Goal: Information Seeking & Learning: Learn about a topic

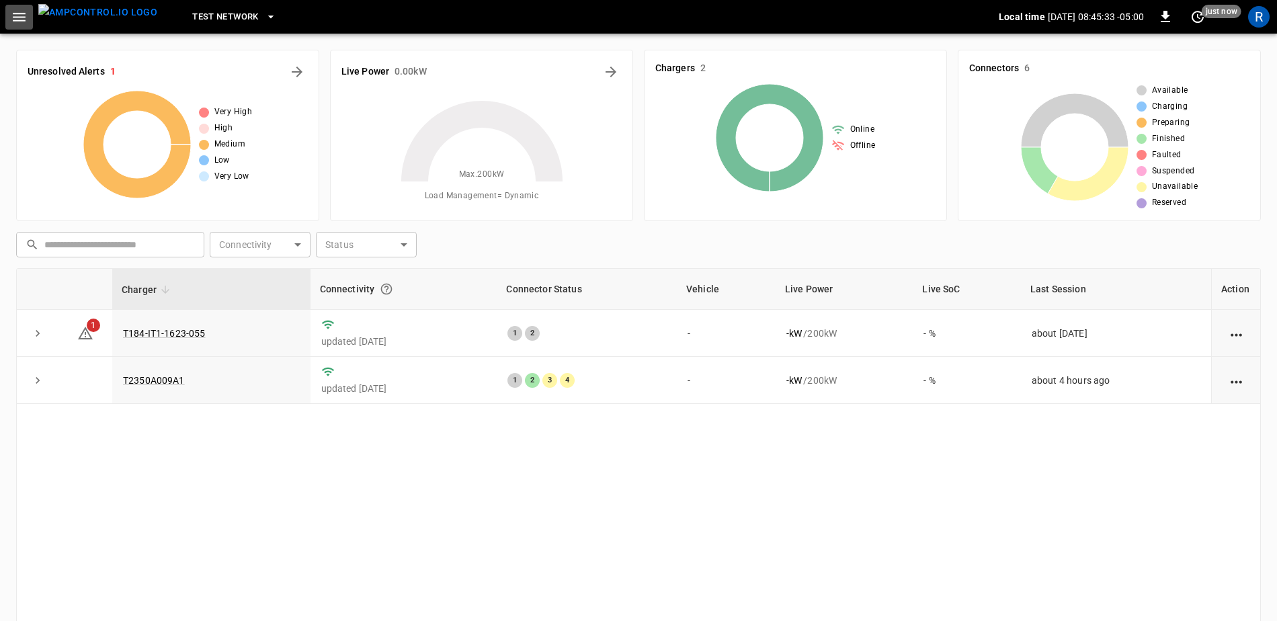
click at [25, 21] on icon "button" at bounding box center [19, 17] width 13 height 9
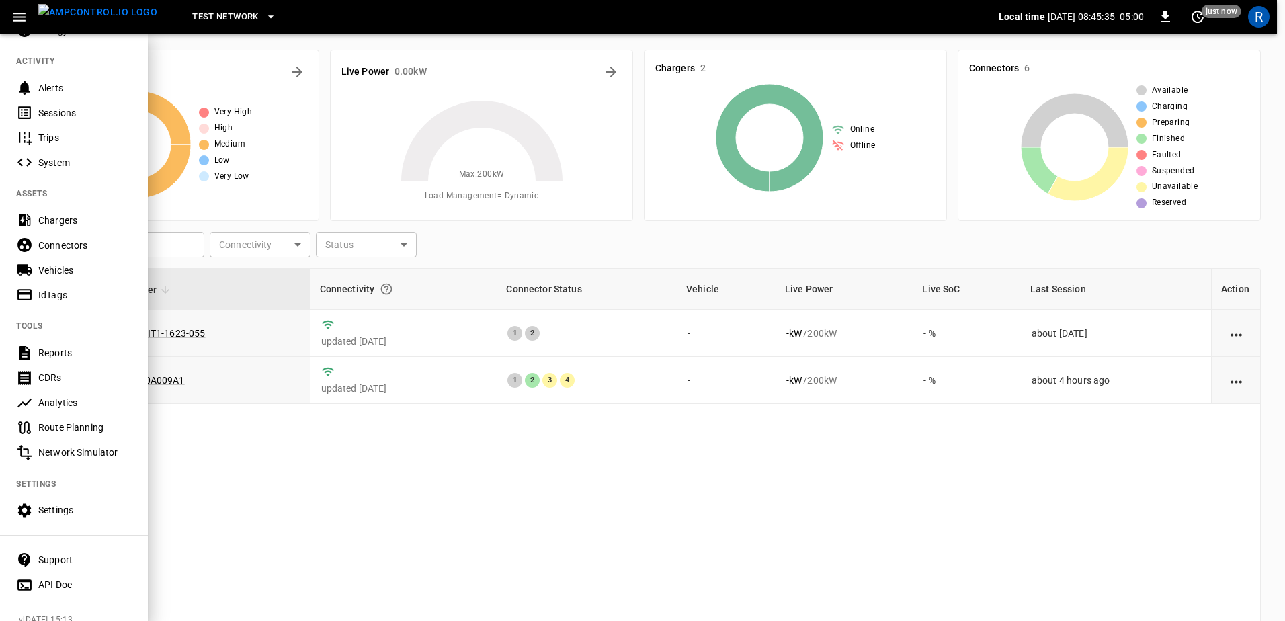
scroll to position [155, 0]
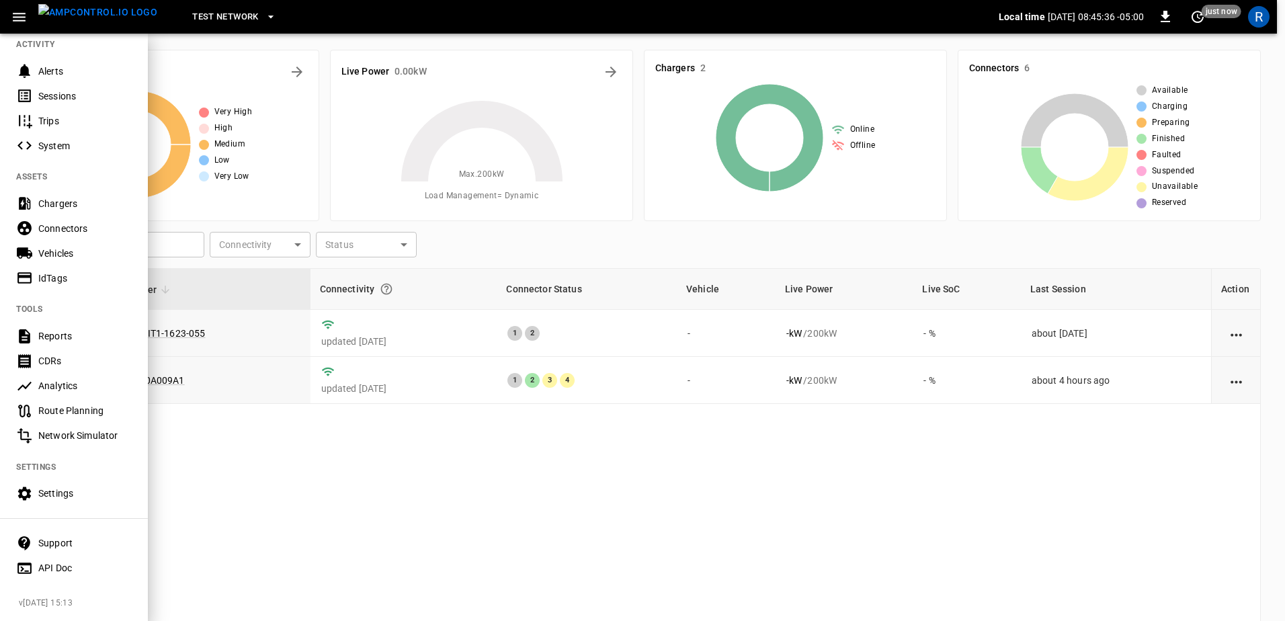
click at [60, 536] on div "Support" at bounding box center [84, 542] width 93 height 13
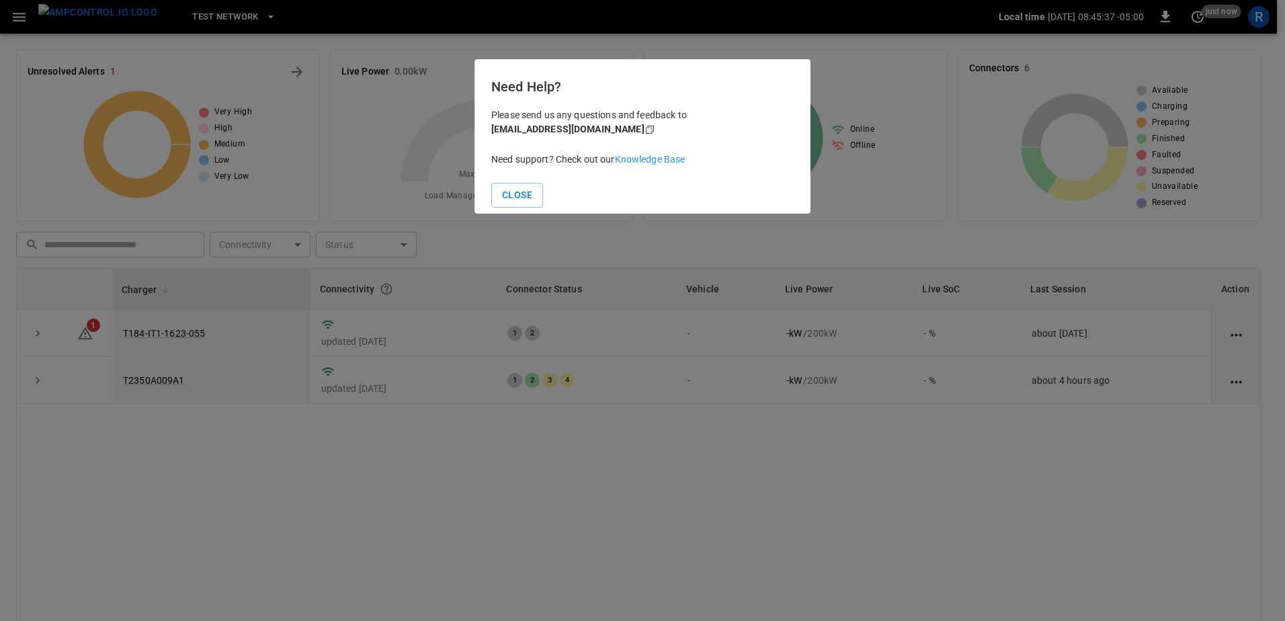
click at [639, 157] on link "Knowledge Base" at bounding box center [650, 159] width 71 height 11
